Goal: Find specific page/section: Find specific page/section

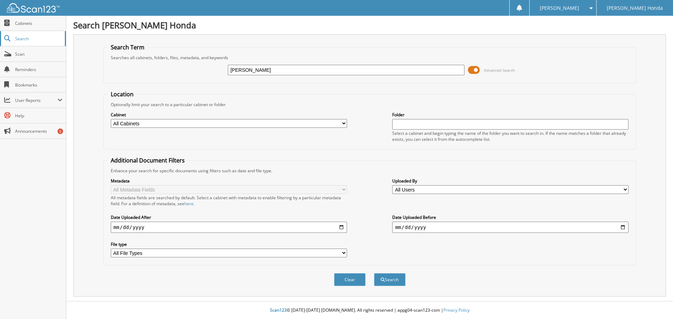
type input "[PERSON_NAME]"
click at [374, 273] on button "Search" at bounding box center [390, 279] width 32 height 13
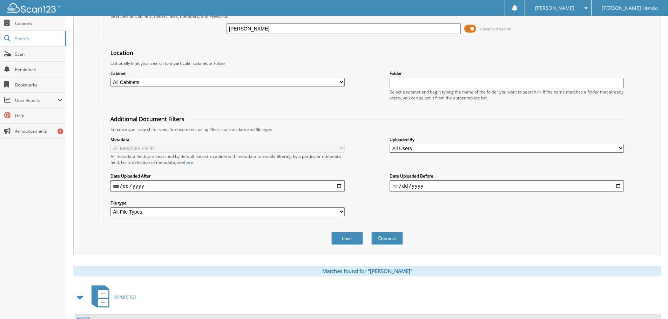
scroll to position [28, 0]
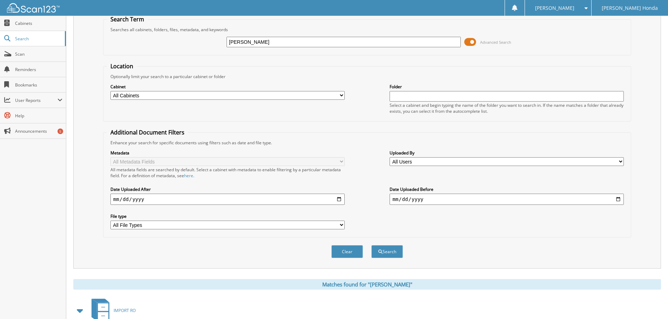
click at [342, 95] on select "All Cabinets ACCOUNTS PAYABLE DAILY CASH SUMMARY DEALER TRADES/WHOLESALE IMPORT…" at bounding box center [227, 95] width 234 height 9
select select "16329"
click at [110, 91] on select "All Cabinets ACCOUNTS PAYABLE DAILY CASH SUMMARY DEALER TRADES/WHOLESALE IMPORT…" at bounding box center [227, 95] width 234 height 9
click at [389, 253] on button "Search" at bounding box center [387, 251] width 32 height 13
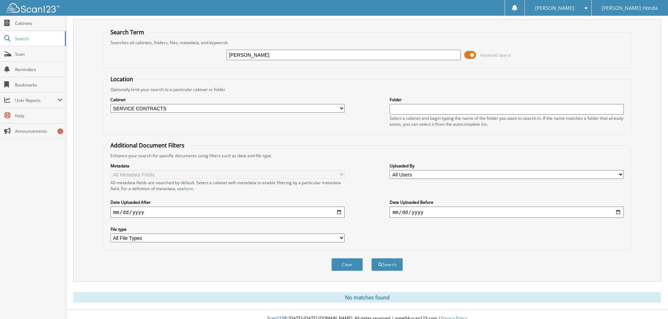
scroll to position [23, 0]
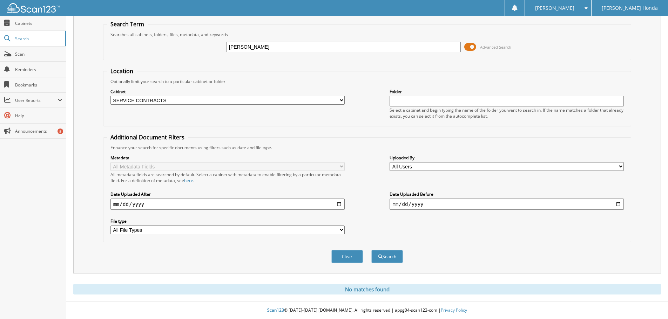
click at [232, 48] on input "[PERSON_NAME]" at bounding box center [343, 47] width 234 height 11
type input "[PERSON_NAME]"
click at [371, 250] on button "Search" at bounding box center [387, 256] width 32 height 13
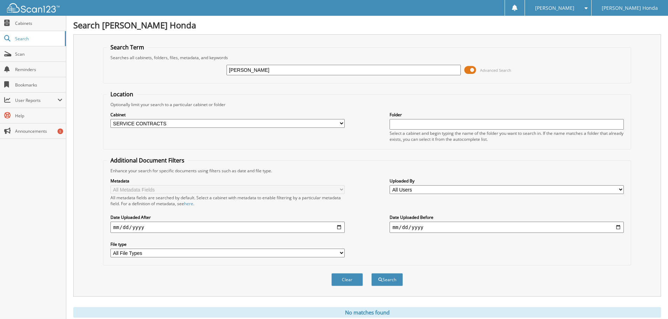
click at [410, 125] on input "text" at bounding box center [506, 124] width 234 height 11
type input "c"
